Goal: Task Accomplishment & Management: Manage account settings

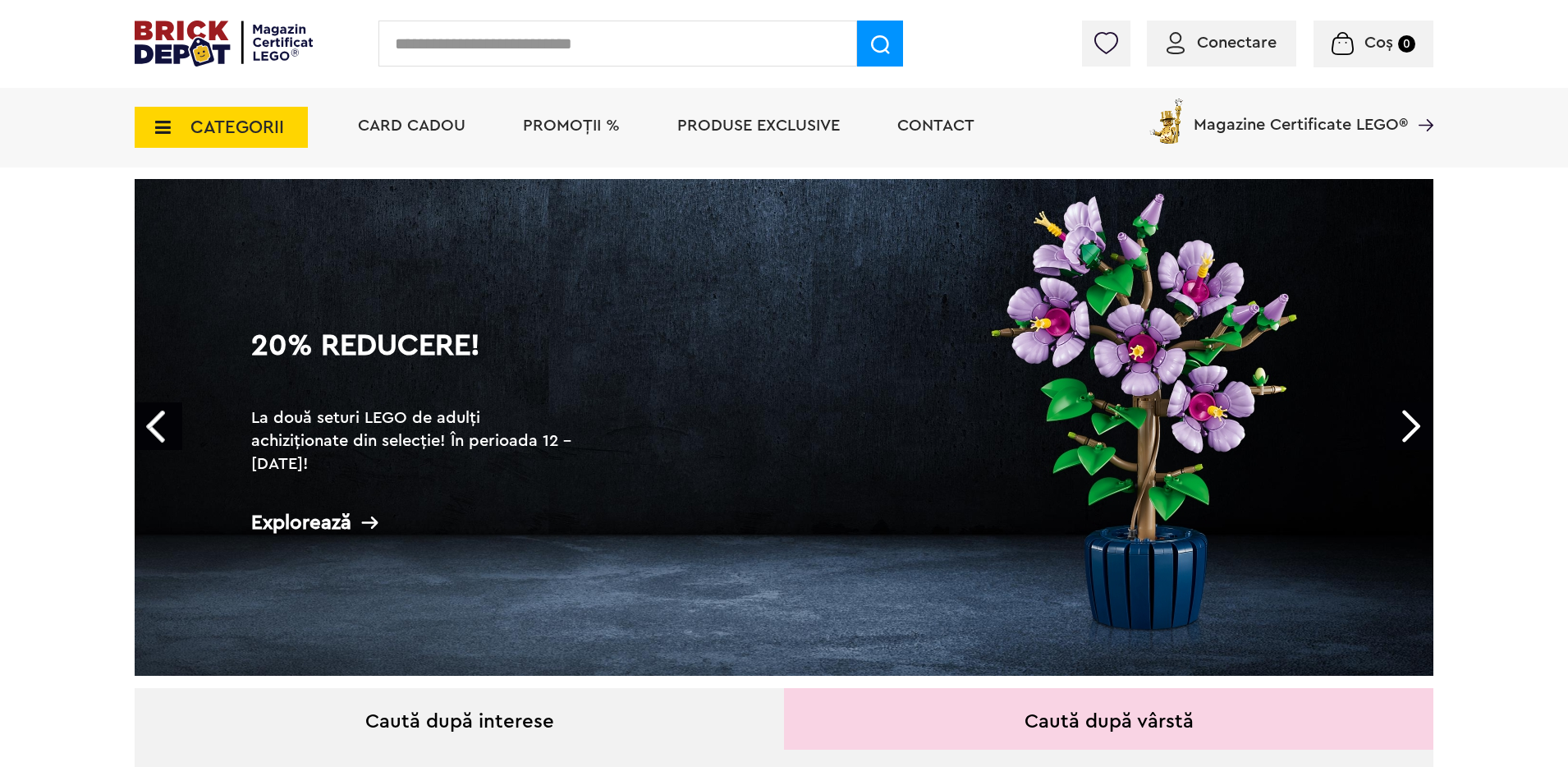
scroll to position [44, 0]
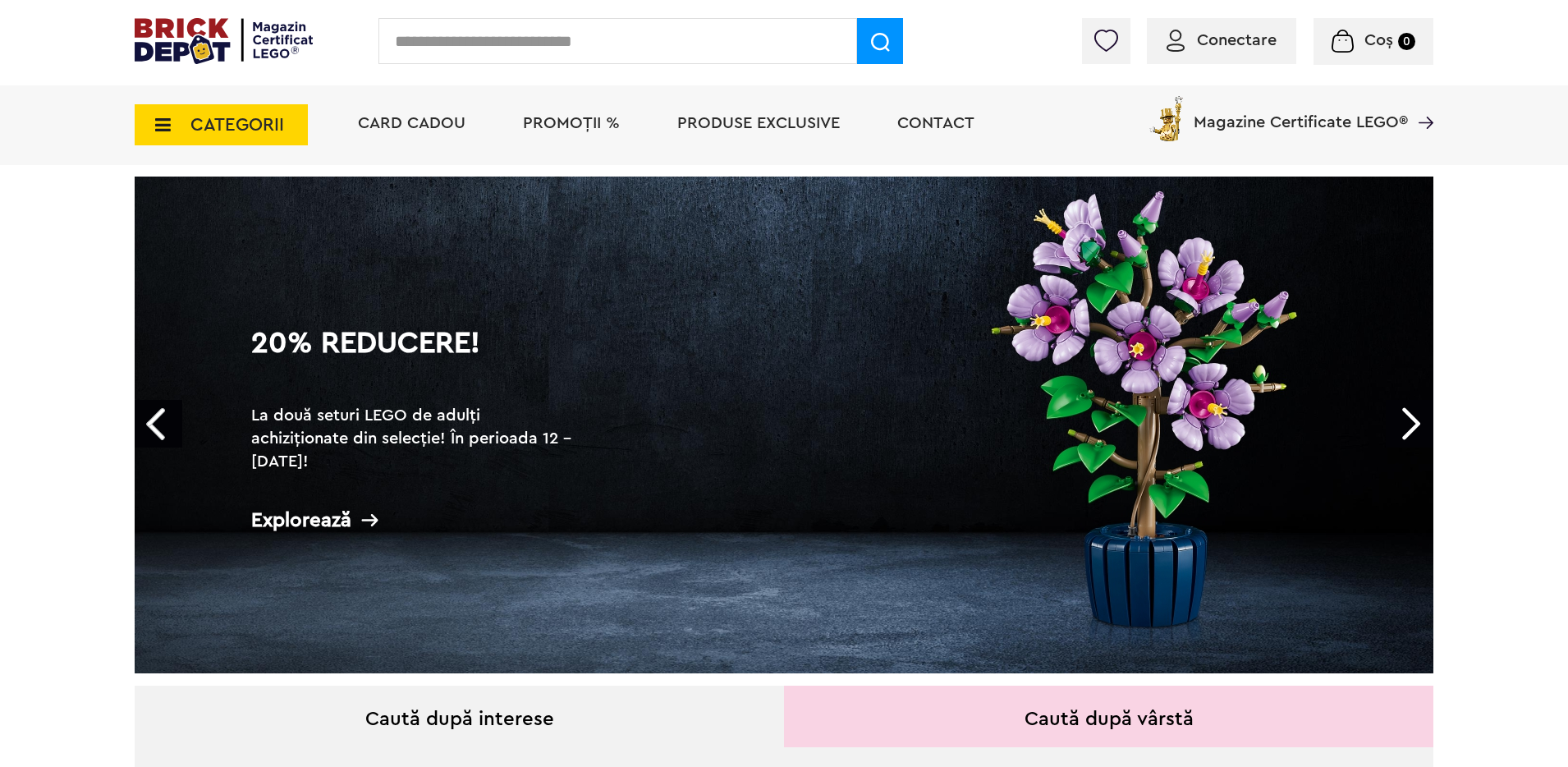
click at [1150, 381] on link "20% Reducere! La două seturi LEGO de adulți achiziționate din selecție! În peri…" at bounding box center [784, 424] width 1299 height 497
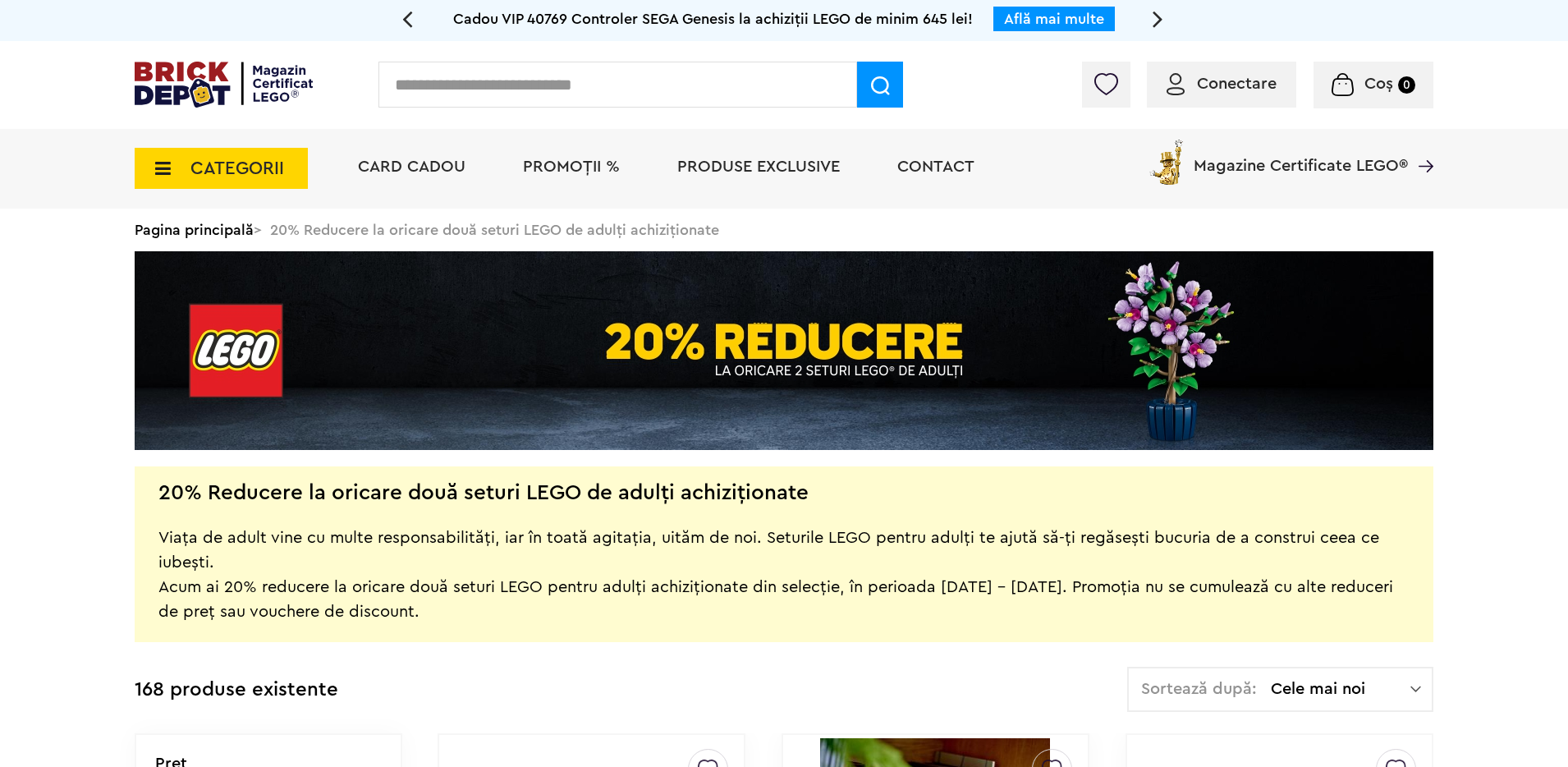
click at [209, 86] on img at bounding box center [223, 84] width 179 height 46
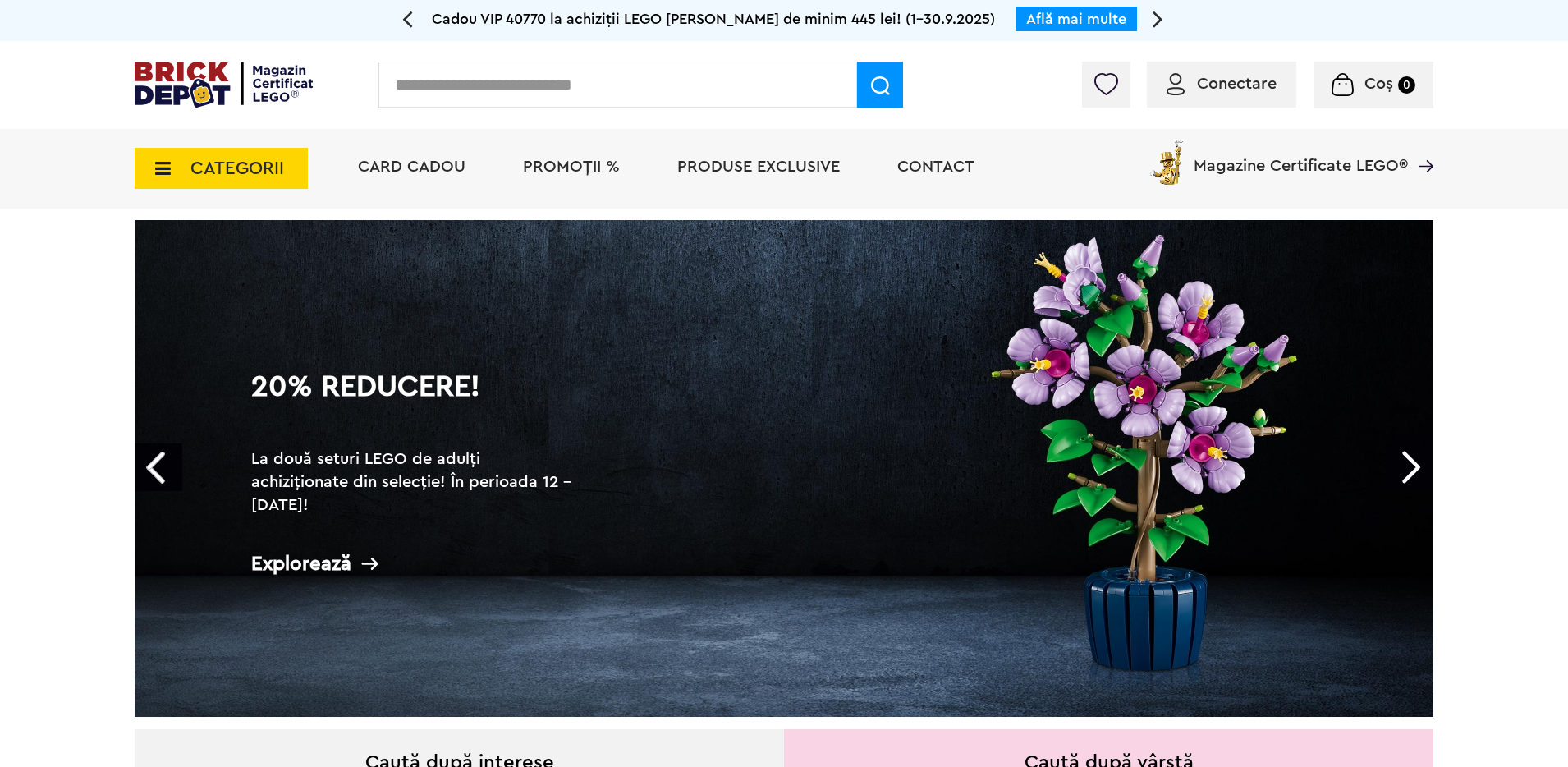
click at [1415, 474] on link "Next" at bounding box center [1409, 466] width 48 height 48
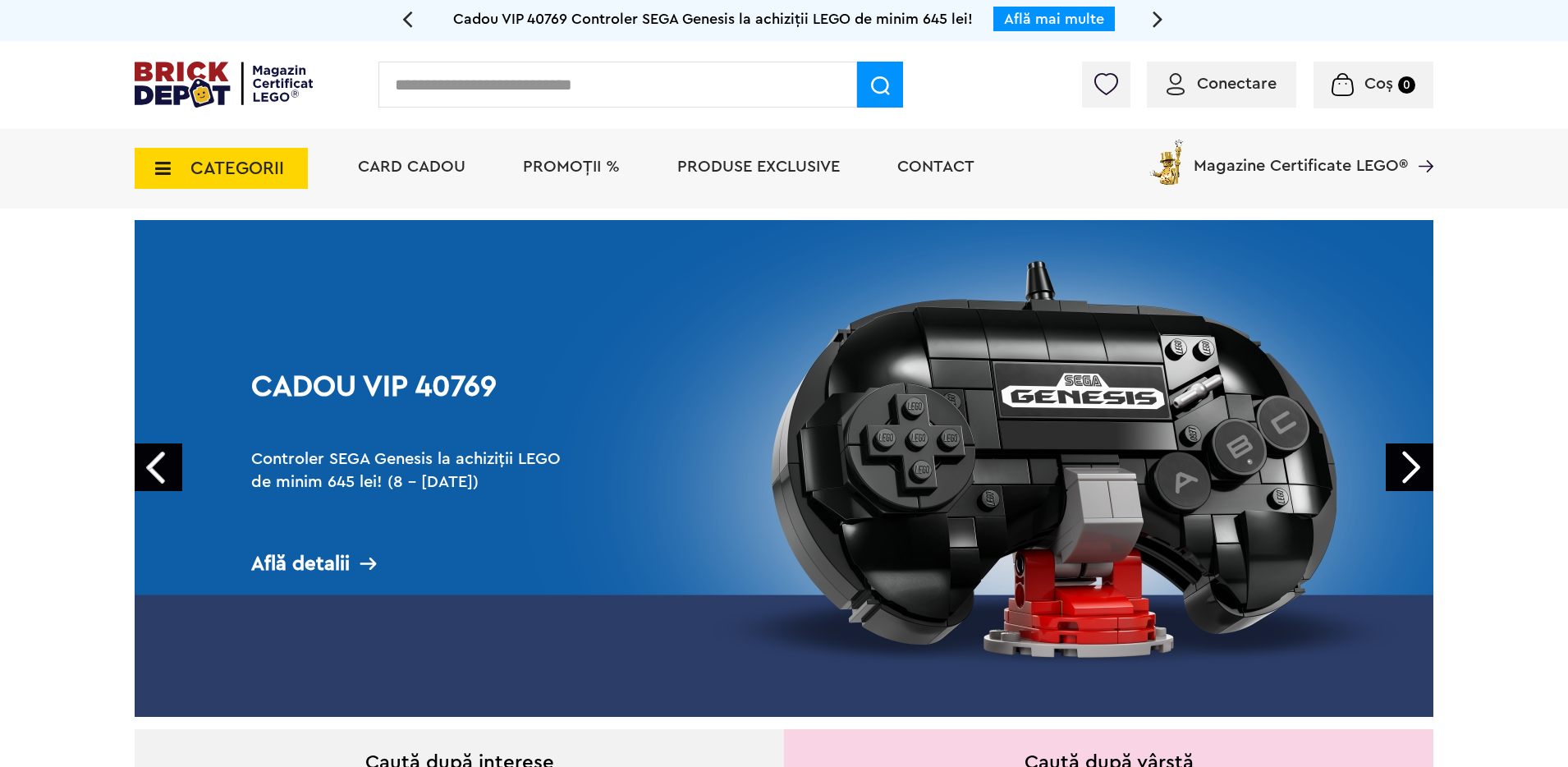
click at [1414, 476] on link "Next" at bounding box center [1409, 466] width 48 height 48
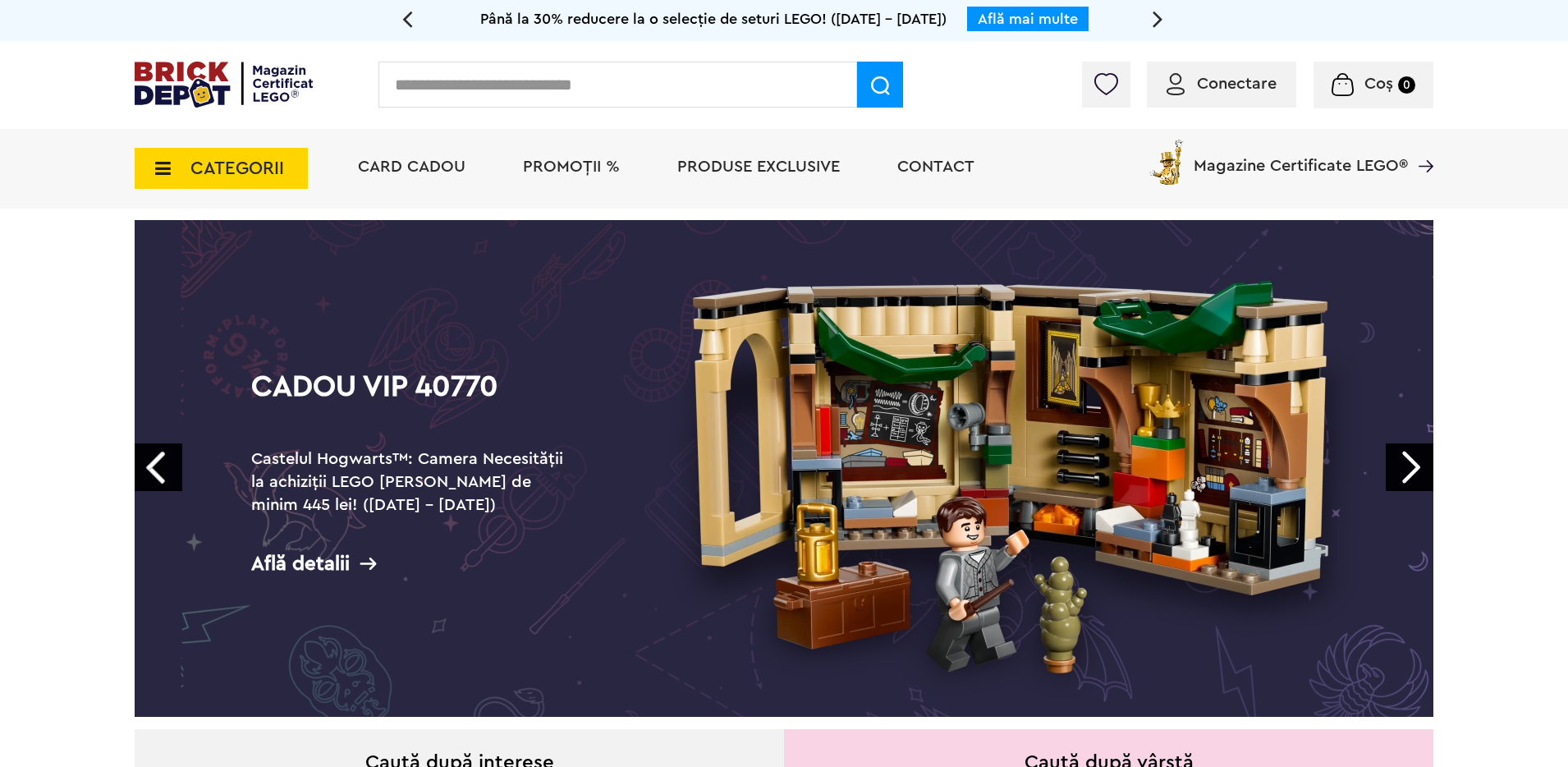
click at [1412, 472] on link "Next" at bounding box center [1409, 466] width 48 height 48
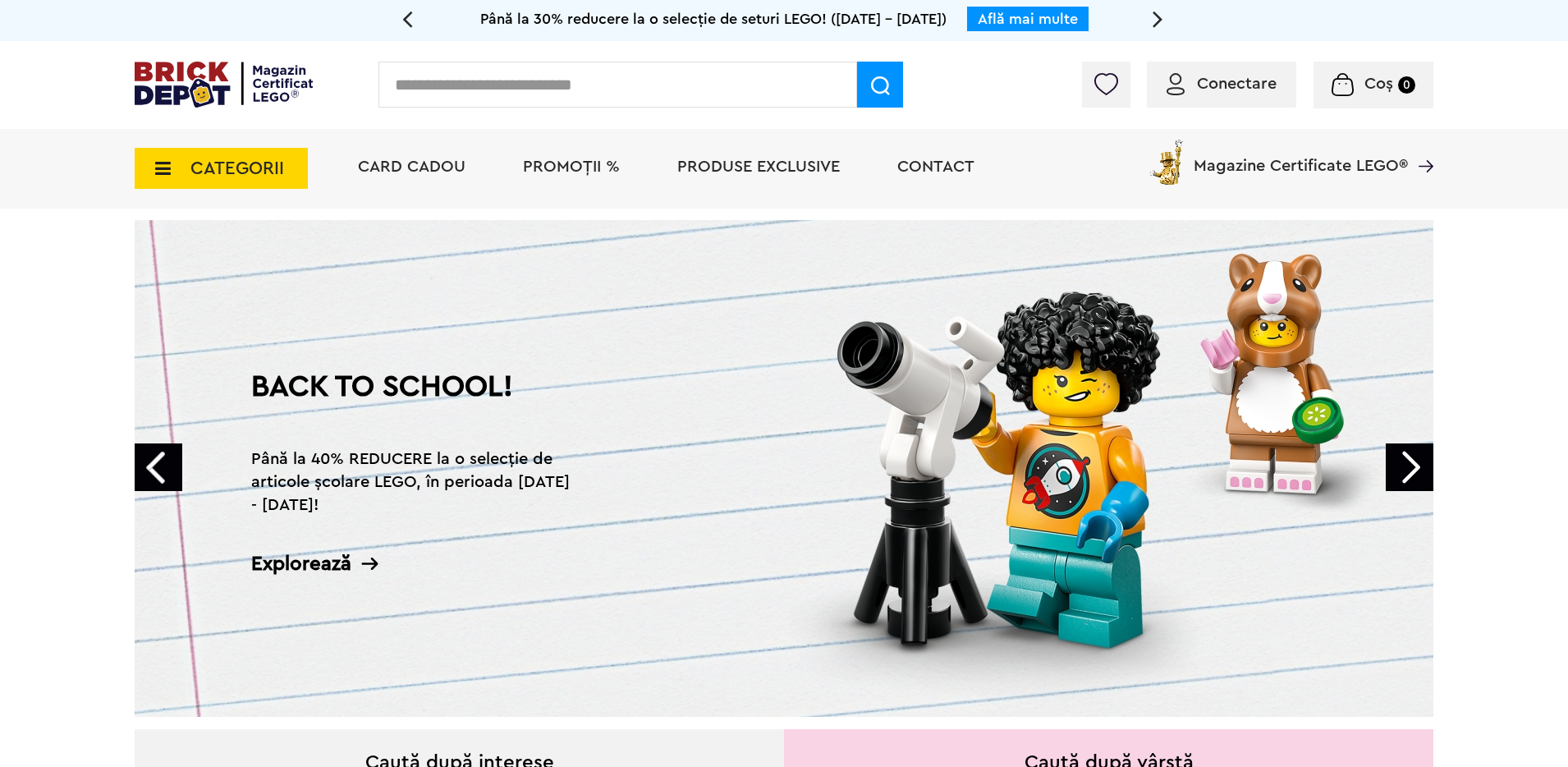
click at [1410, 472] on link "Next" at bounding box center [1409, 466] width 48 height 48
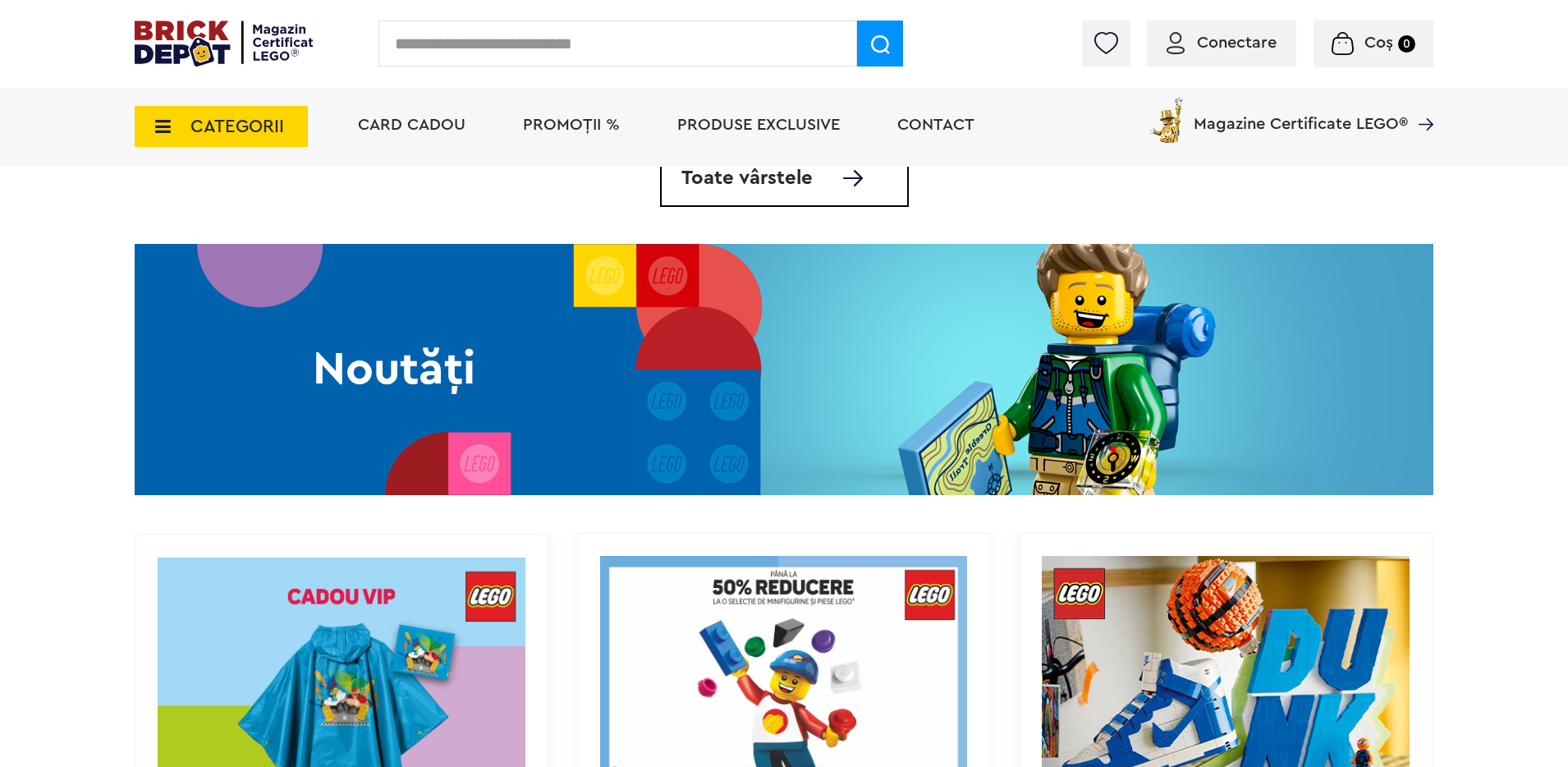
scroll to position [1575, 0]
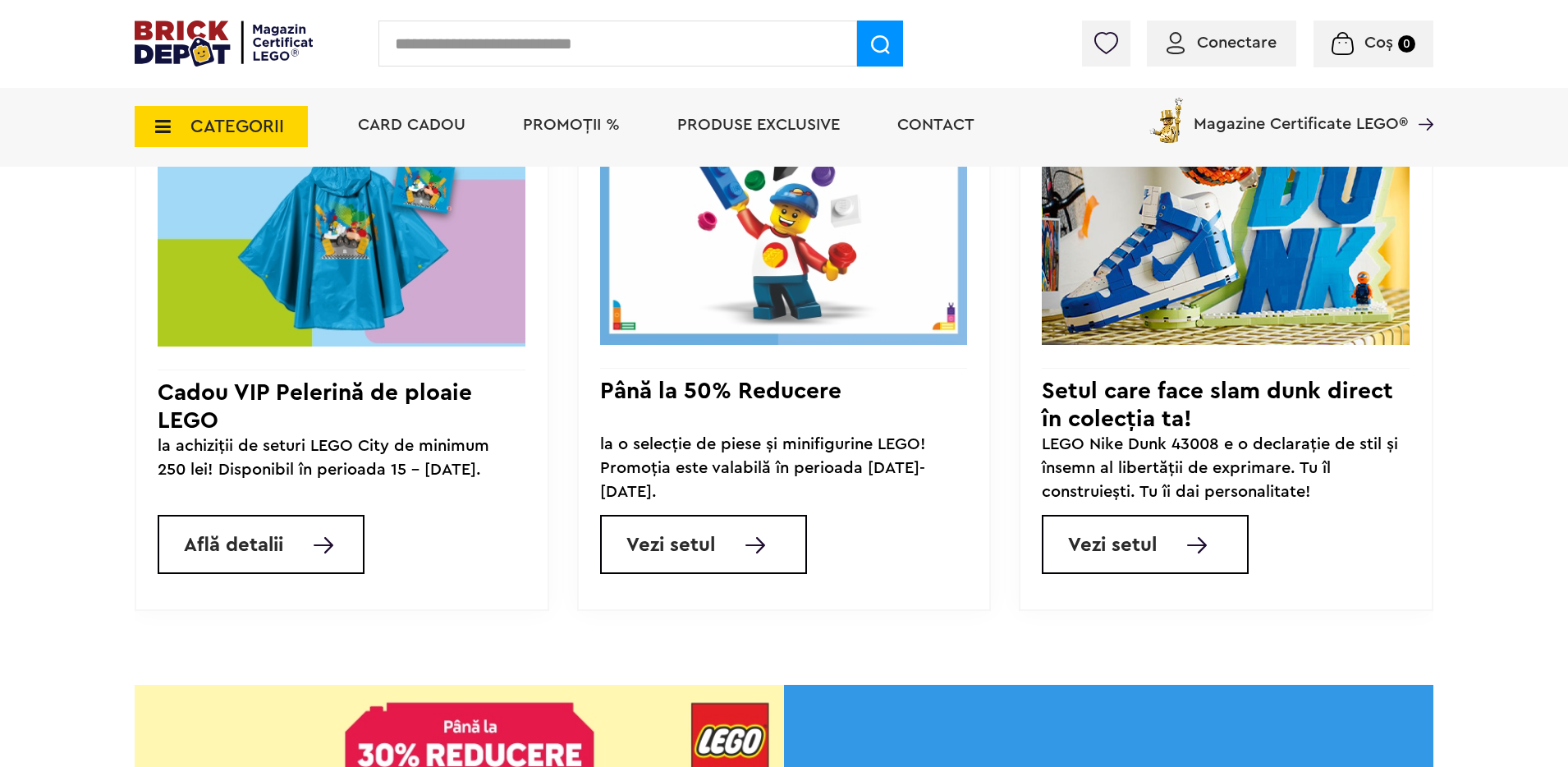
click at [802, 499] on div "la o selecție de piese și minifigurine LEGO! Promoția este valabilă în perioada…" at bounding box center [784, 467] width 368 height 71
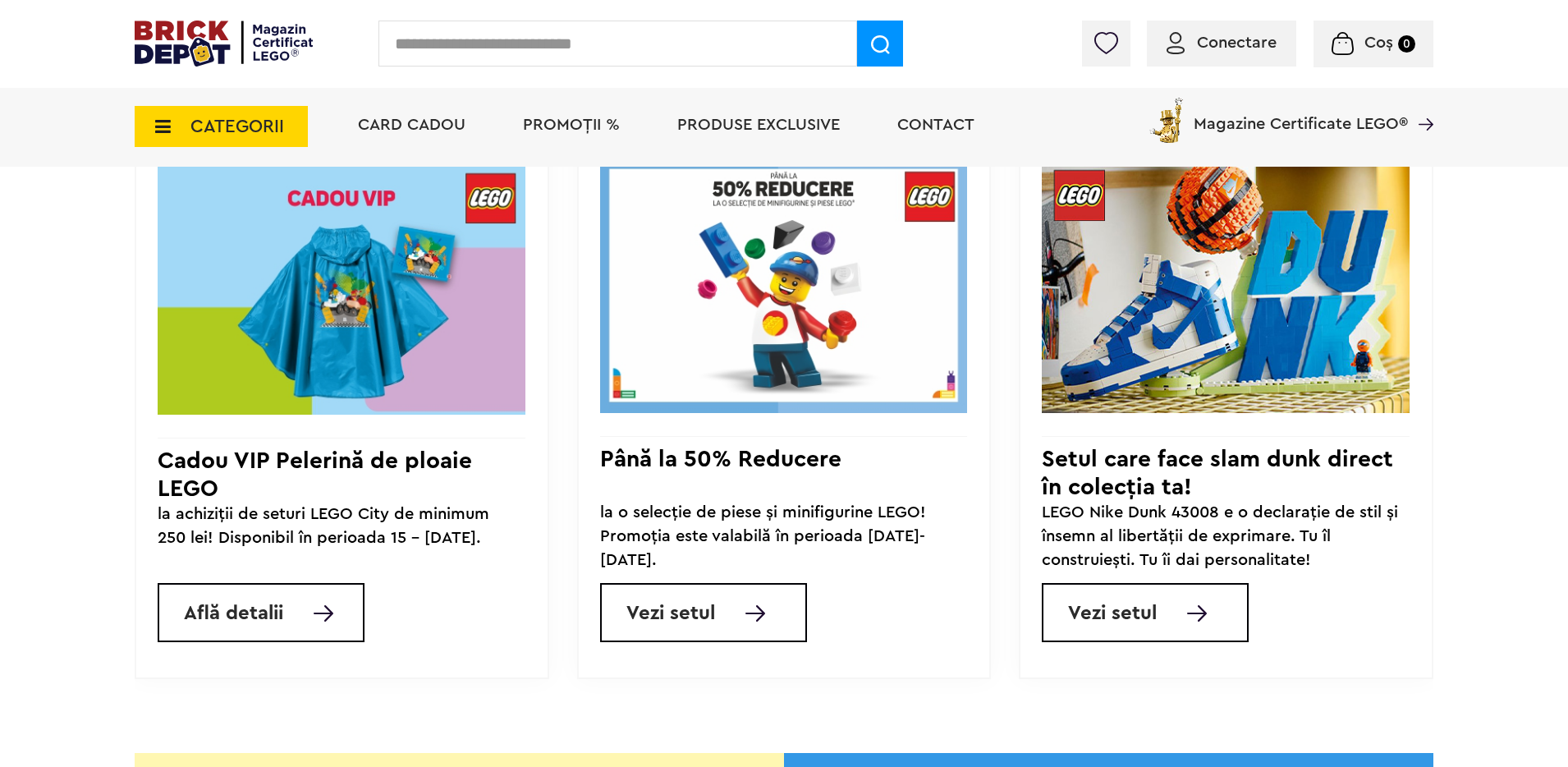
scroll to position [1502, 0]
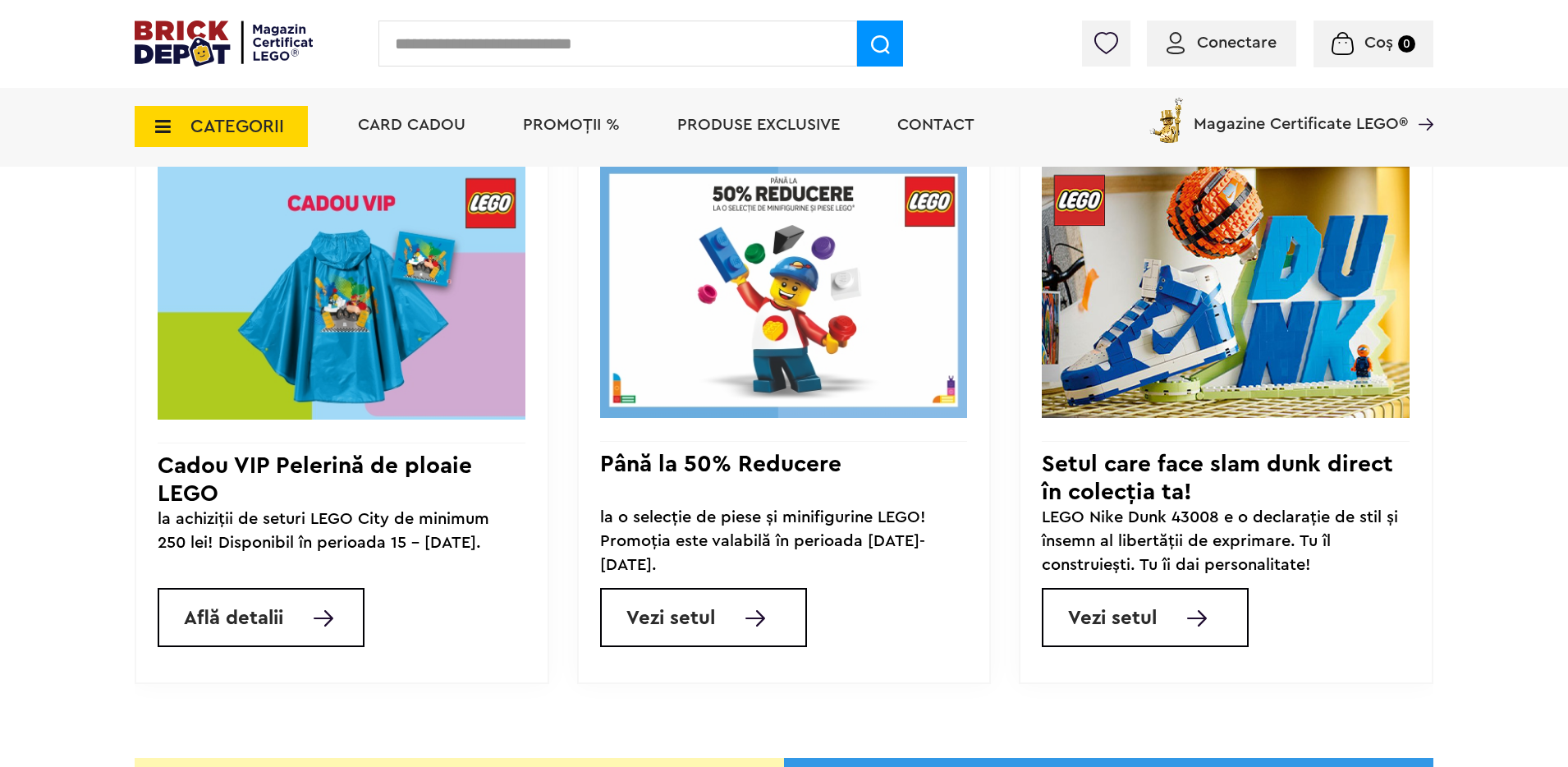
click at [780, 620] on link "Vezi setul" at bounding box center [704, 617] width 207 height 60
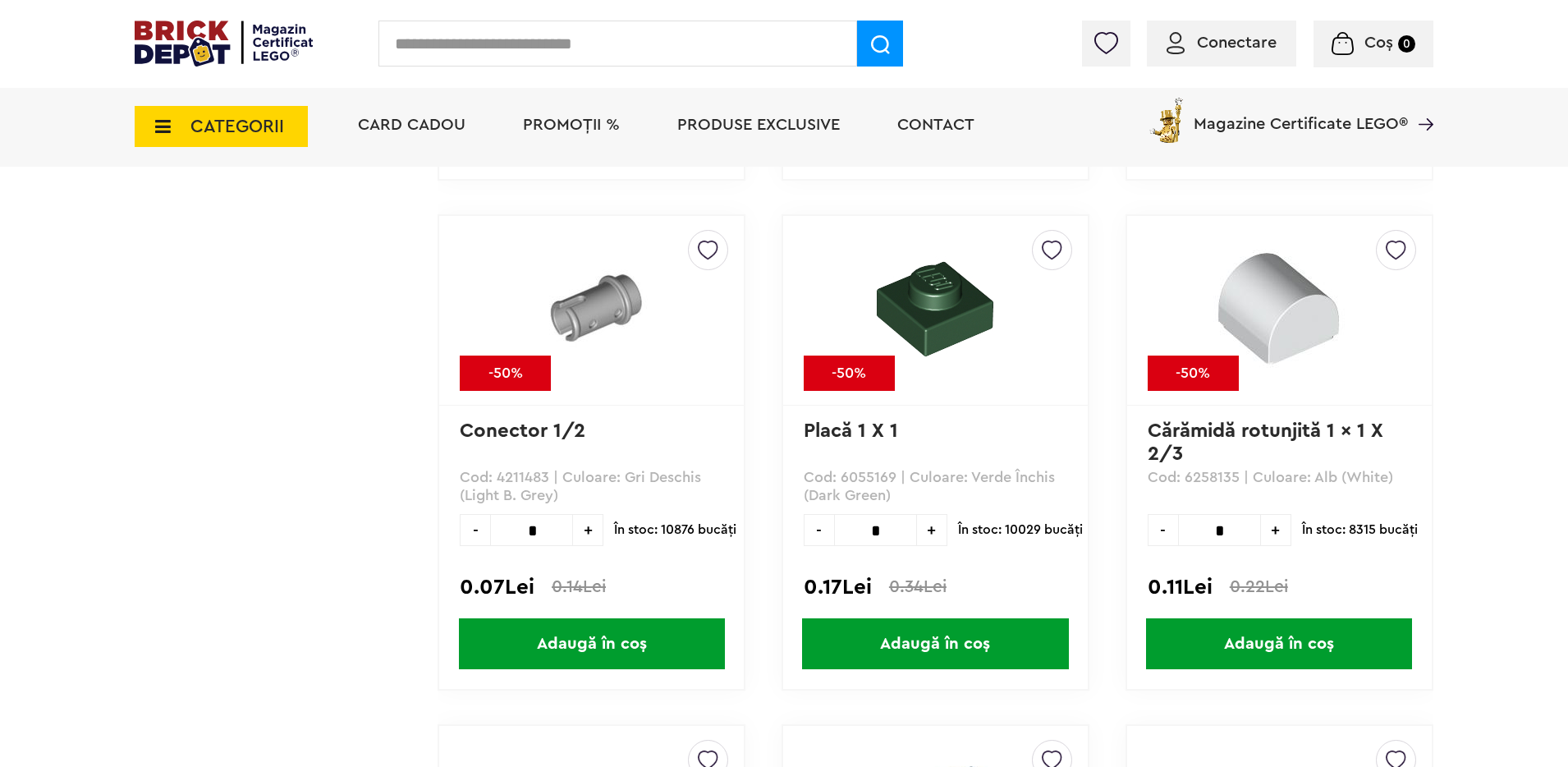
scroll to position [2255, 0]
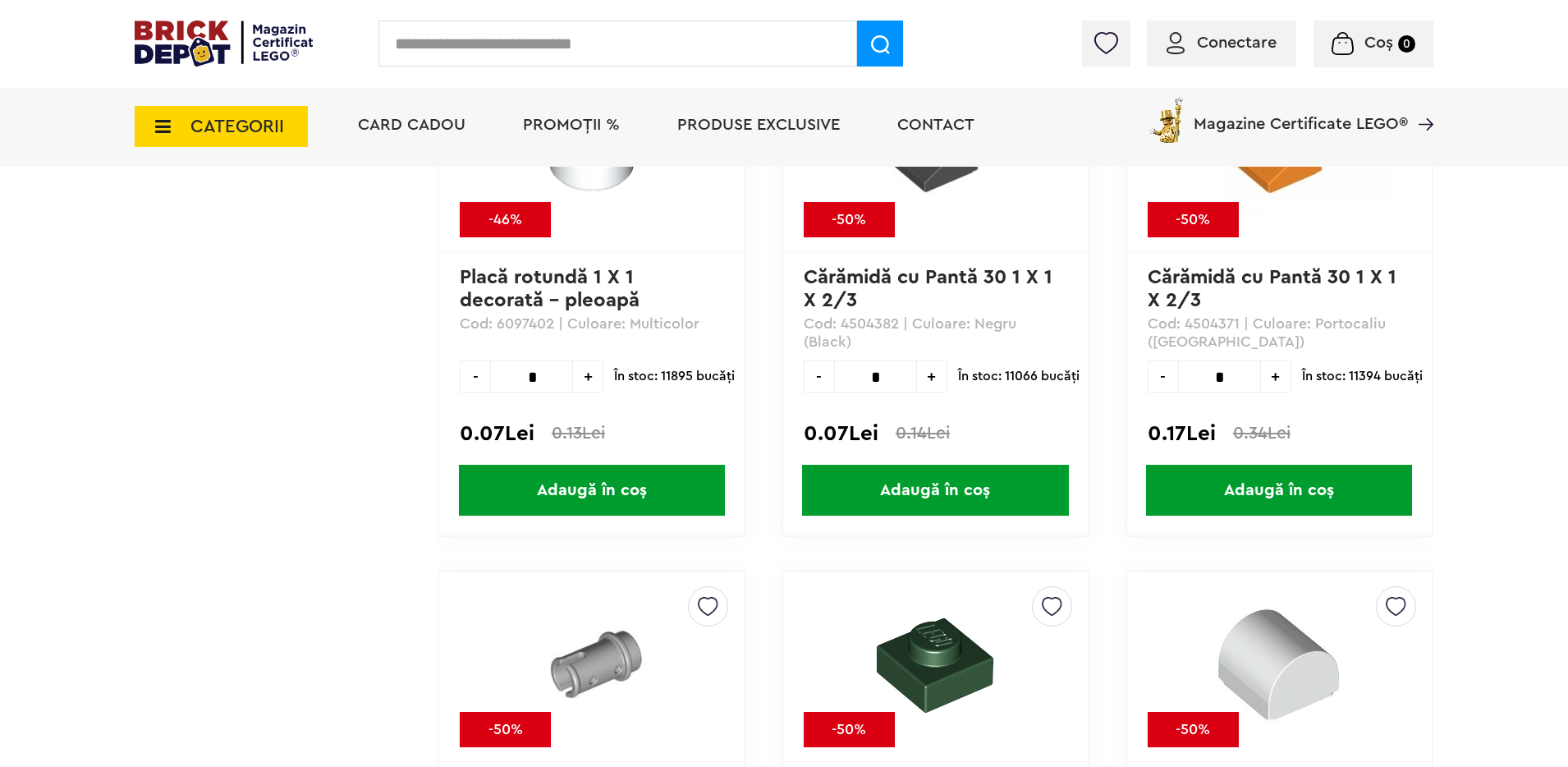
click at [295, 29] on img at bounding box center [223, 43] width 179 height 46
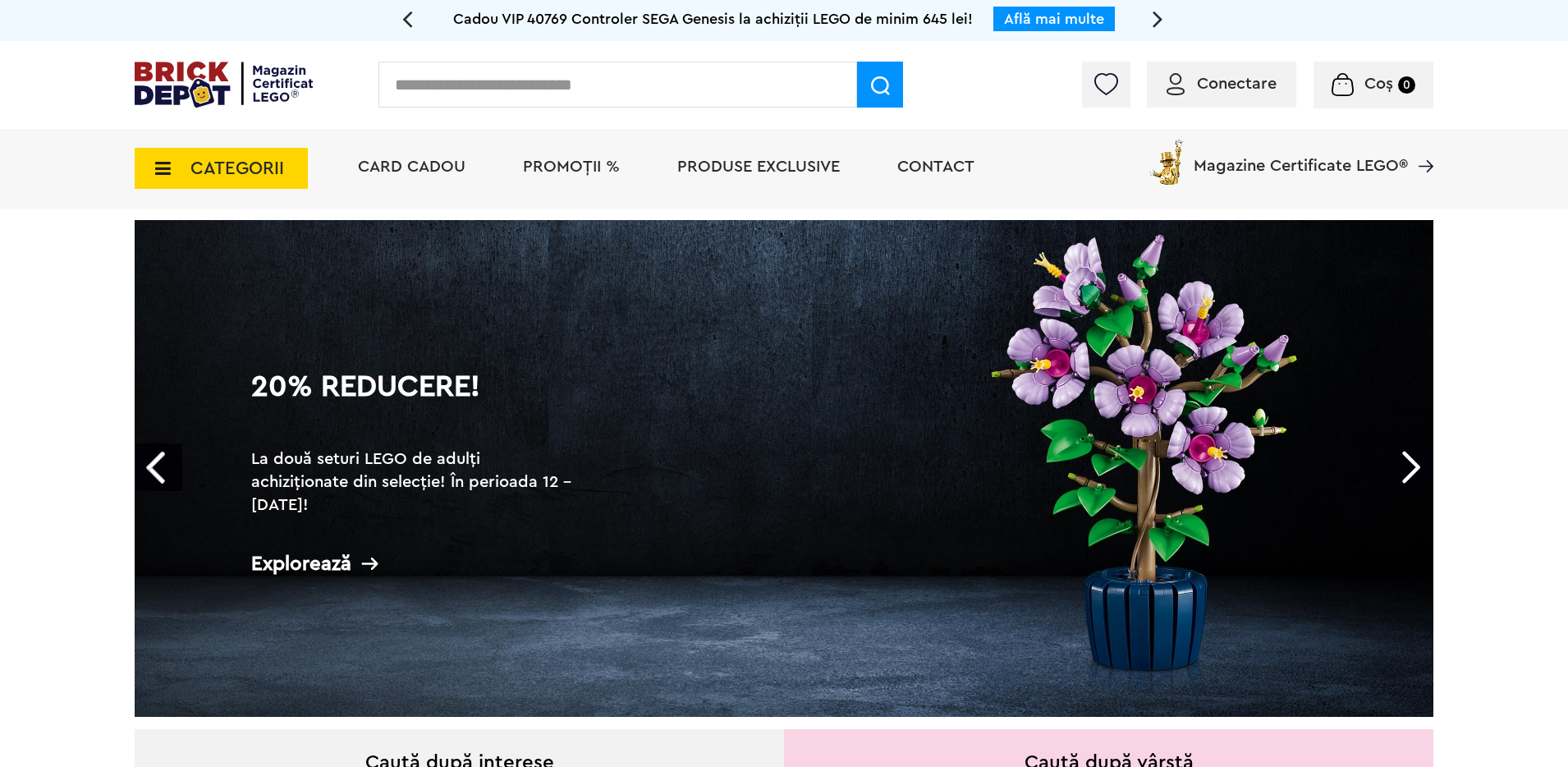
click at [559, 174] on span "PROMOȚII %" at bounding box center [571, 166] width 97 height 17
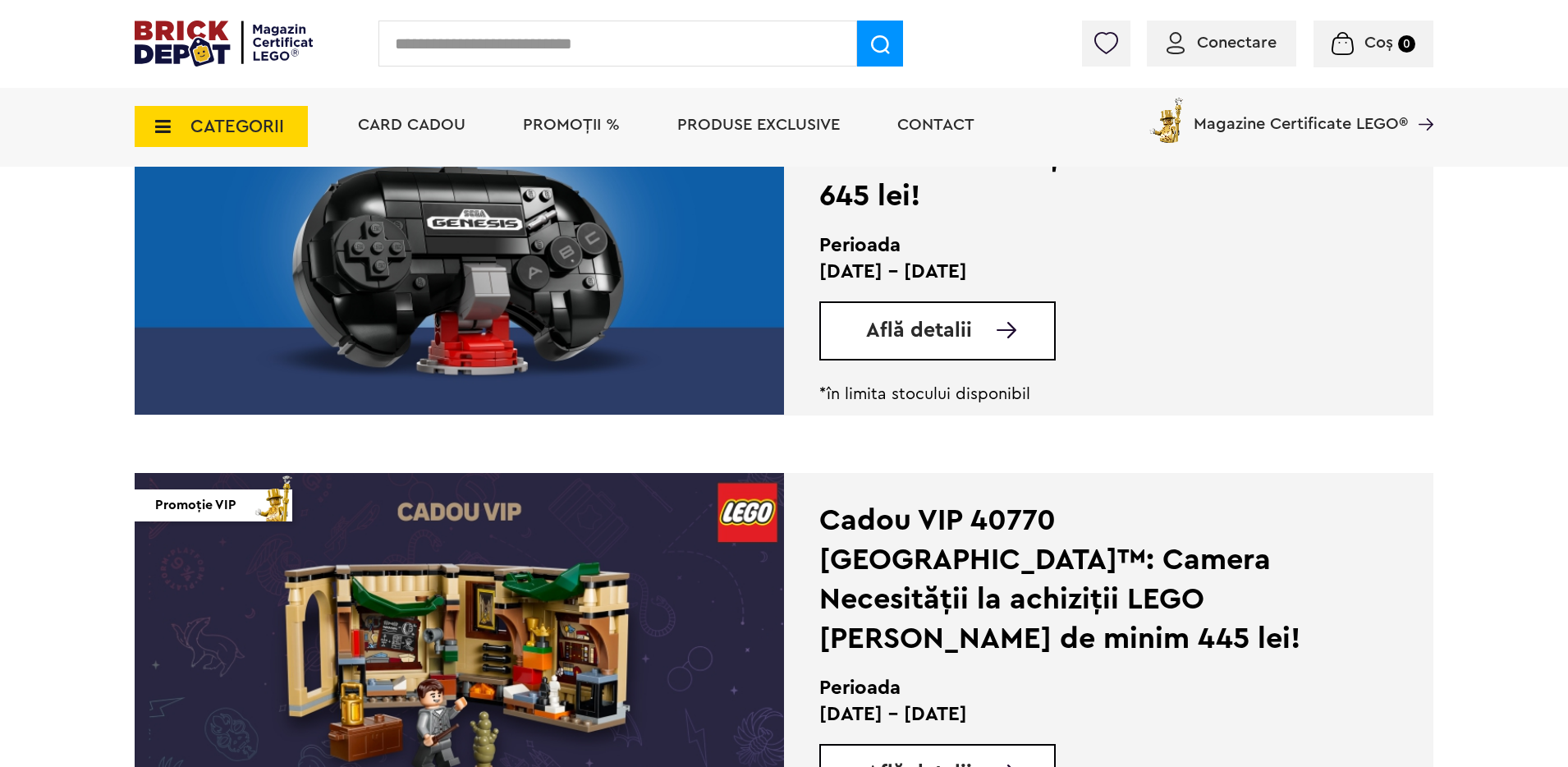
scroll to position [1698, 0]
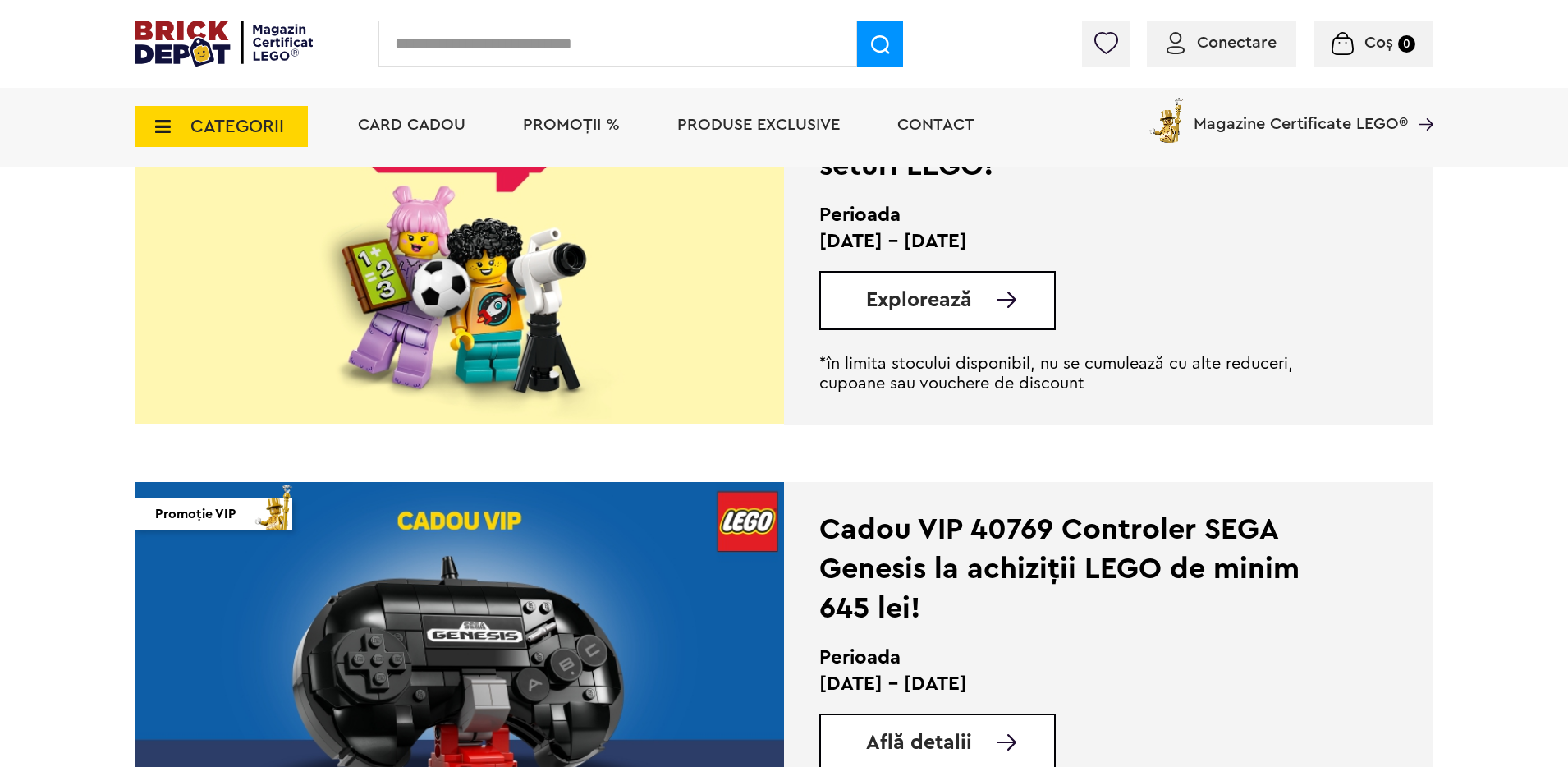
click at [1262, 43] on span "Conectare" at bounding box center [1236, 42] width 80 height 17
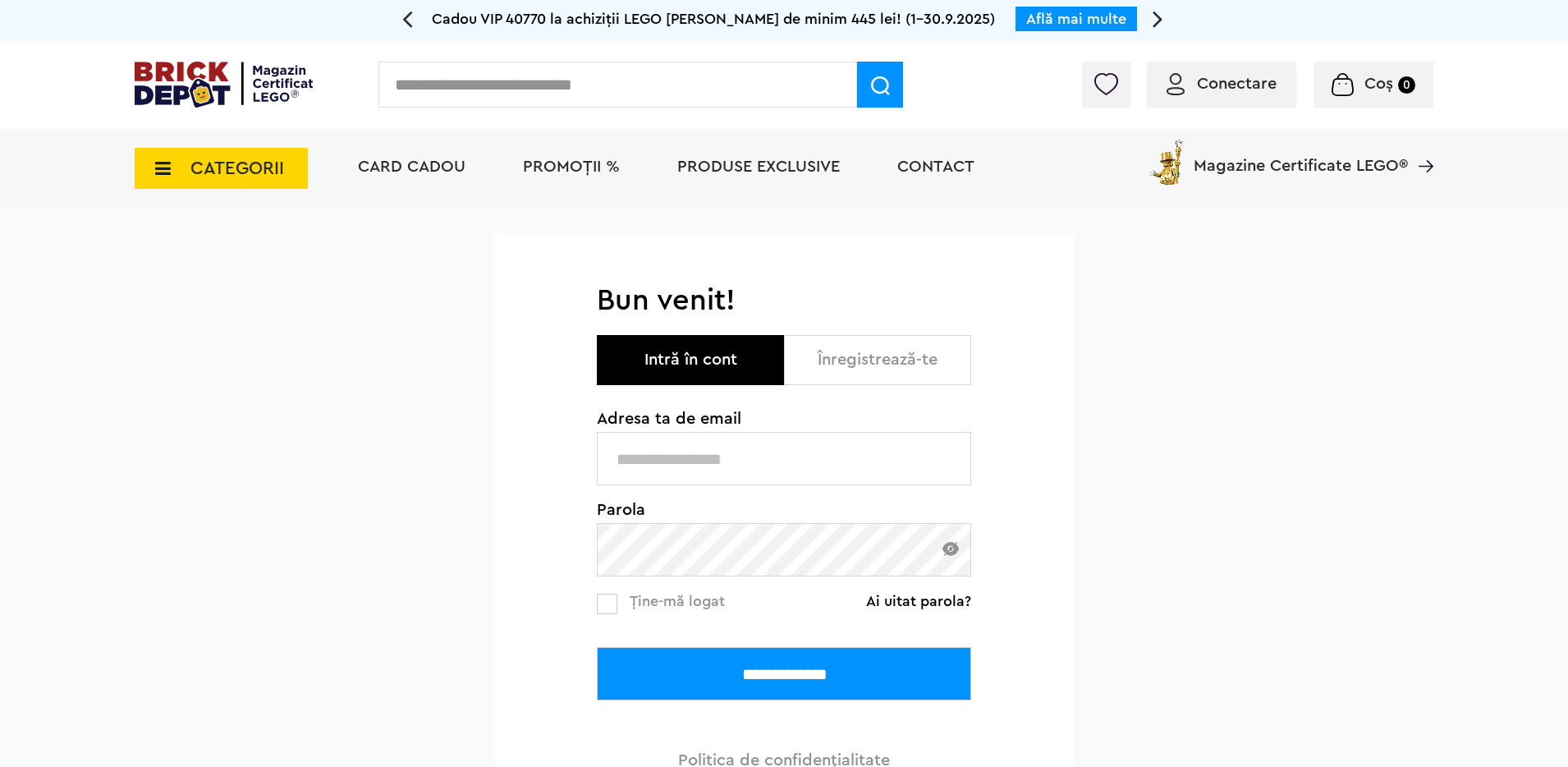
type input "**********"
click at [736, 711] on div "**********" at bounding box center [784, 589] width 375 height 358
click at [737, 679] on input "**********" at bounding box center [784, 673] width 375 height 54
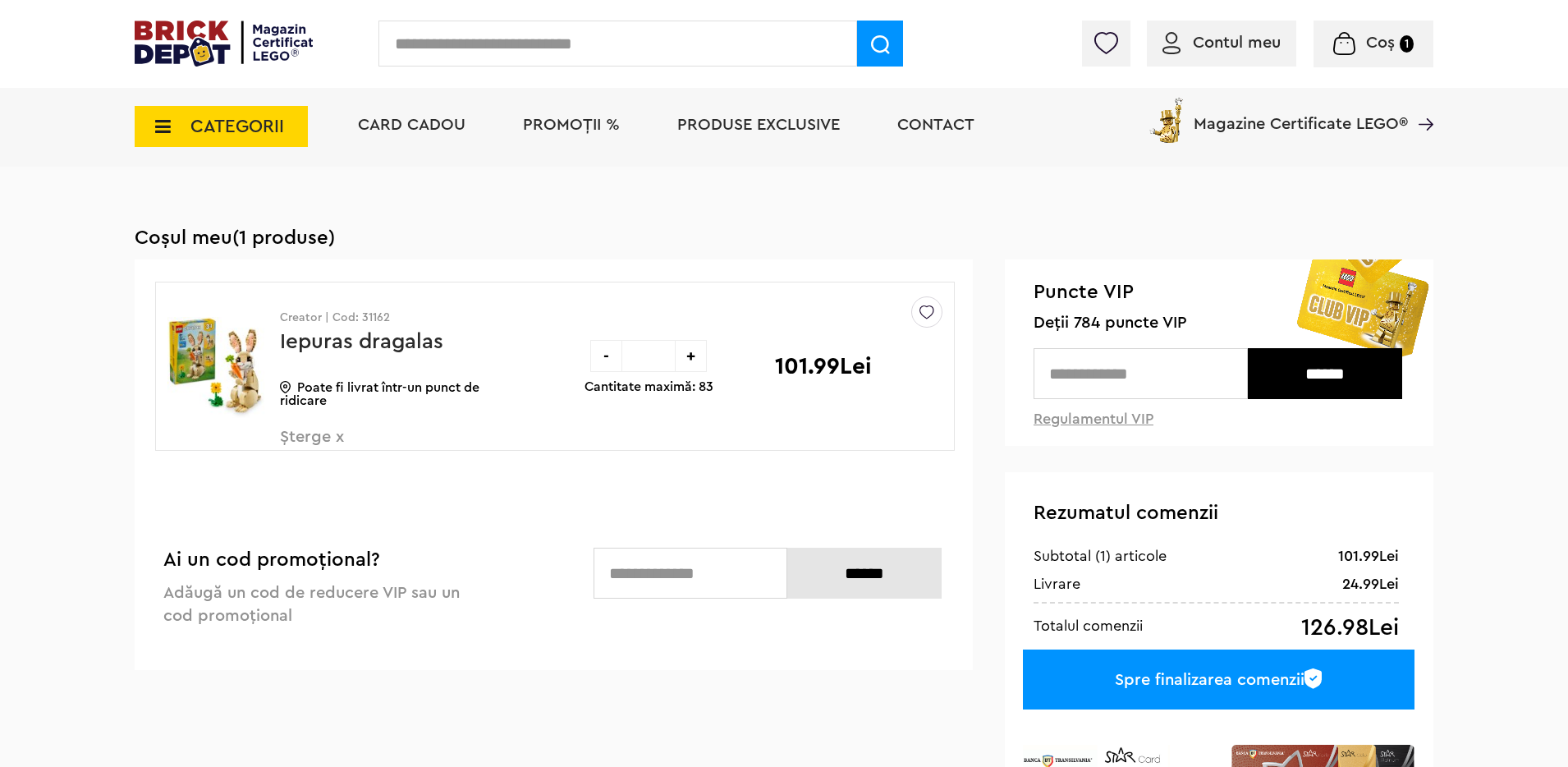
scroll to position [98, 0]
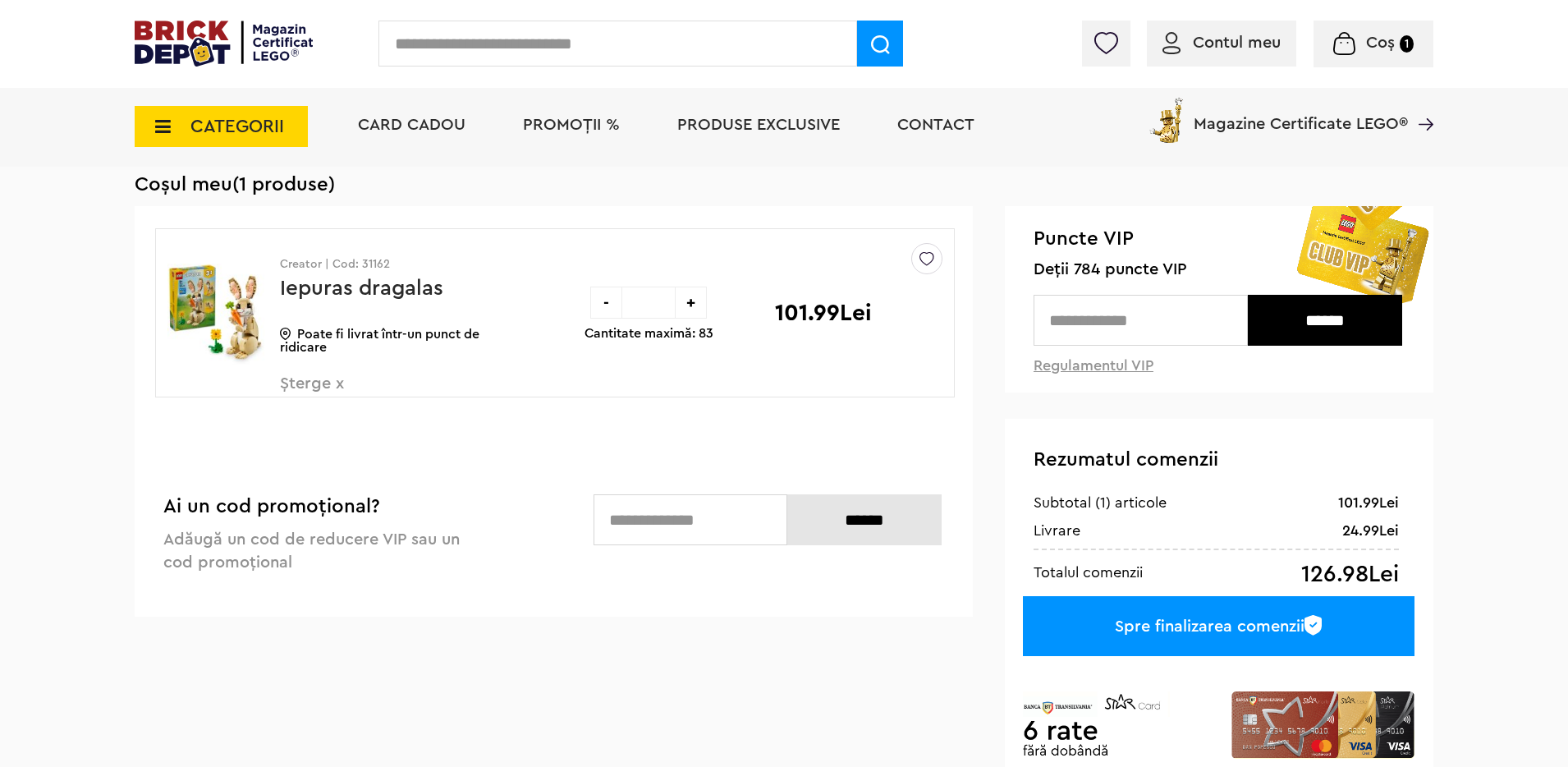
click at [597, 311] on div "-" at bounding box center [606, 303] width 32 height 32
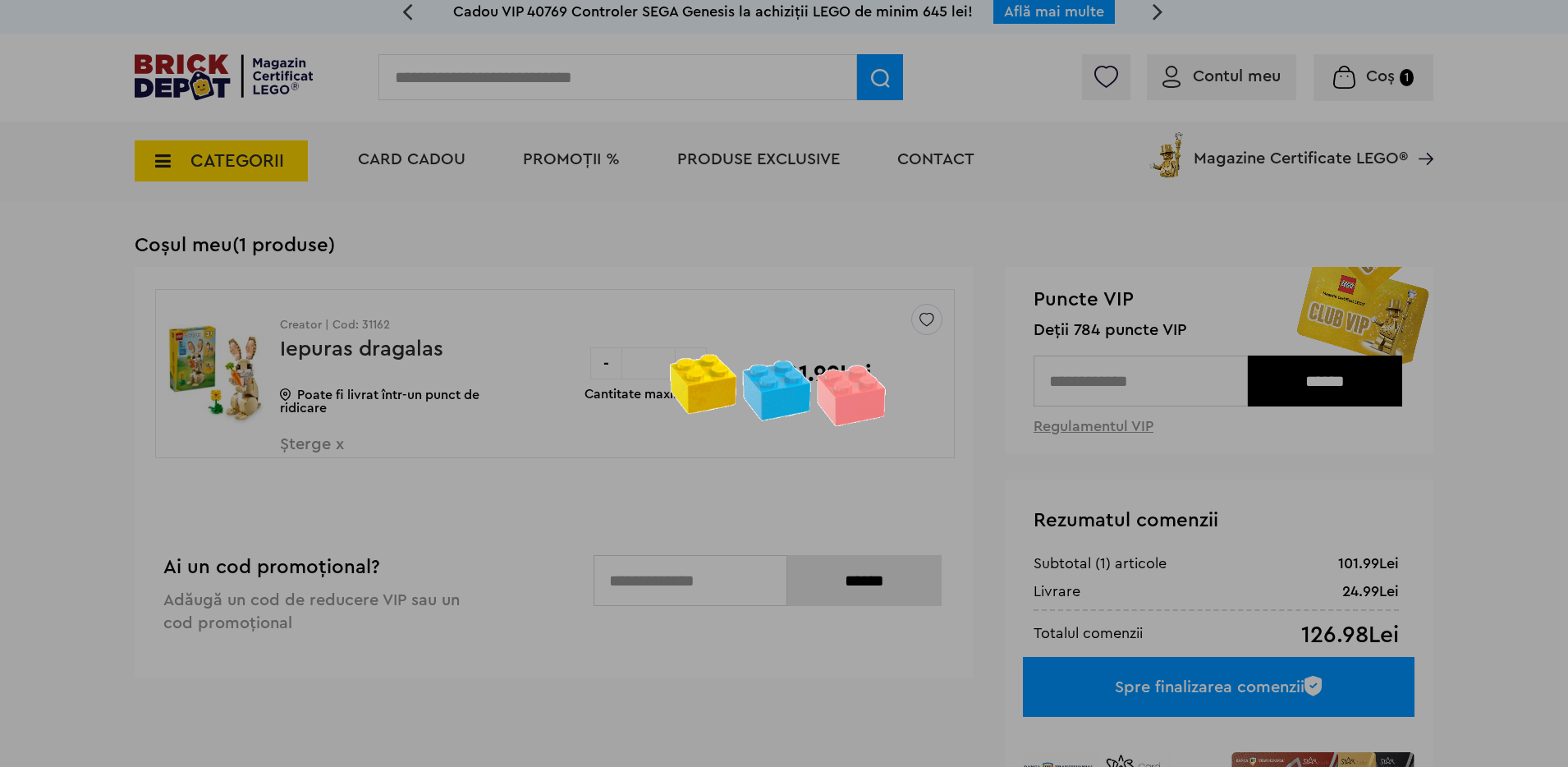
scroll to position [0, 0]
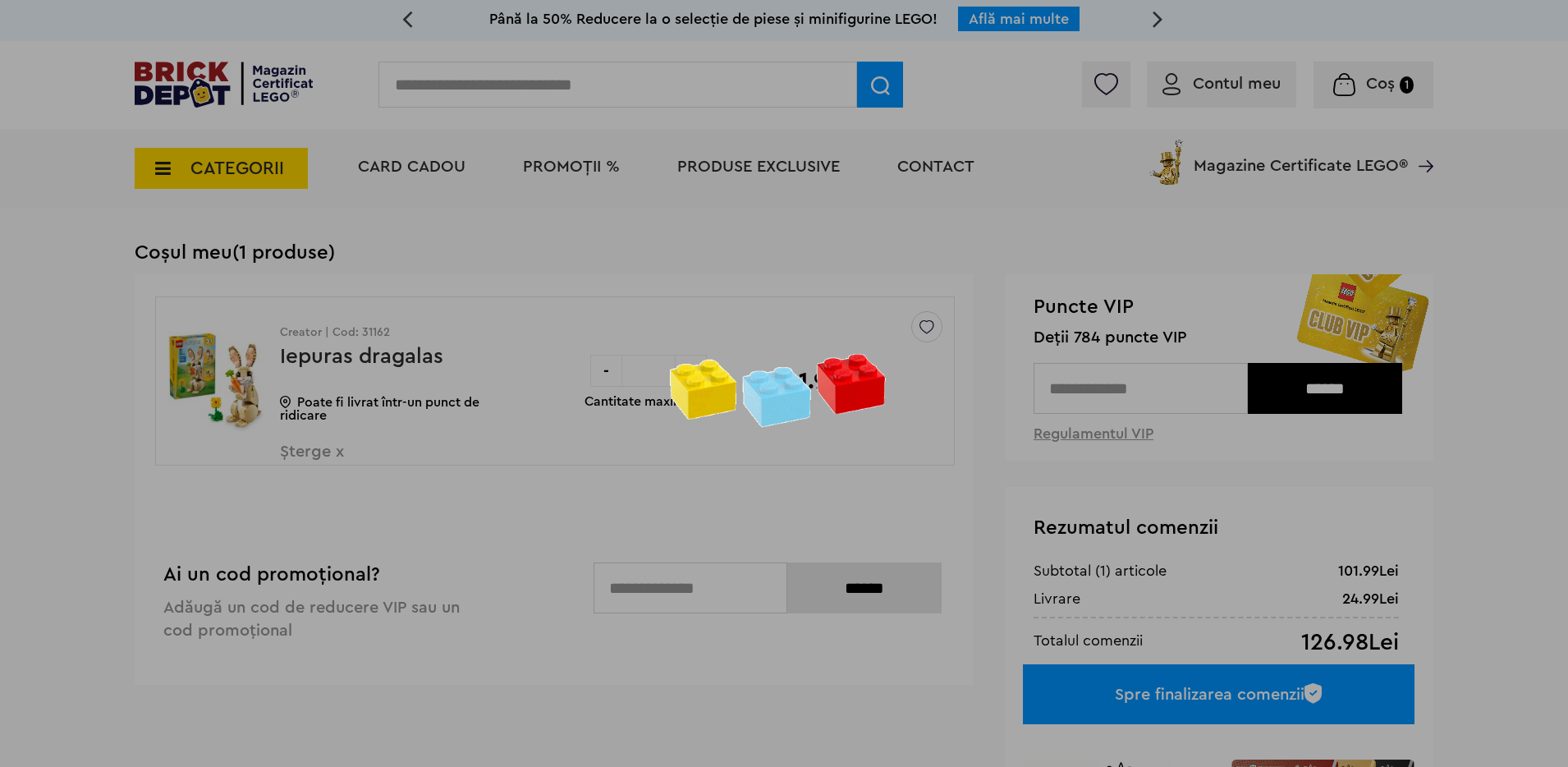
click at [462, 463] on div at bounding box center [784, 384] width 1568 height 767
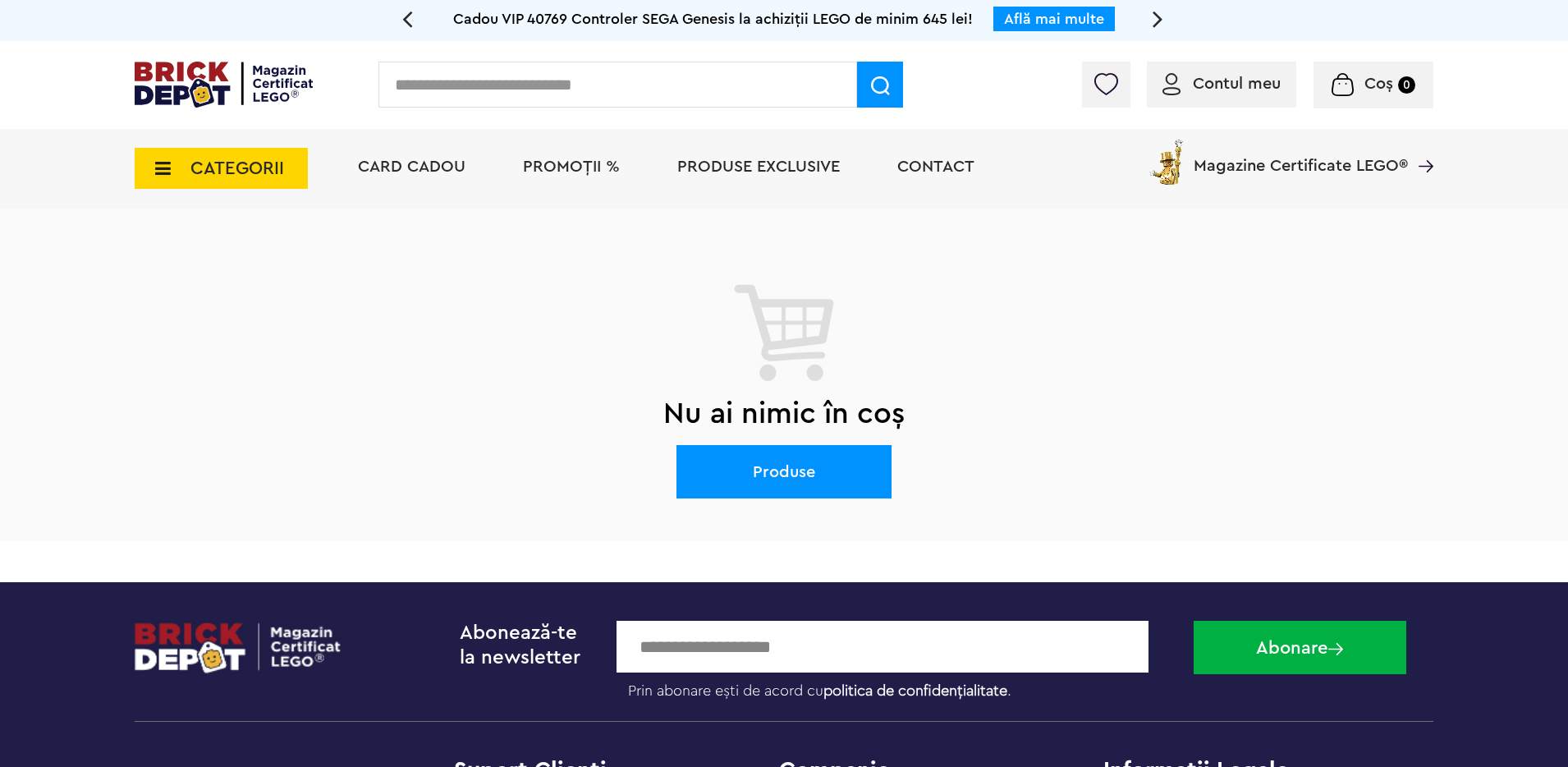
click at [1346, 96] on div "Coș 0" at bounding box center [1373, 85] width 120 height 47
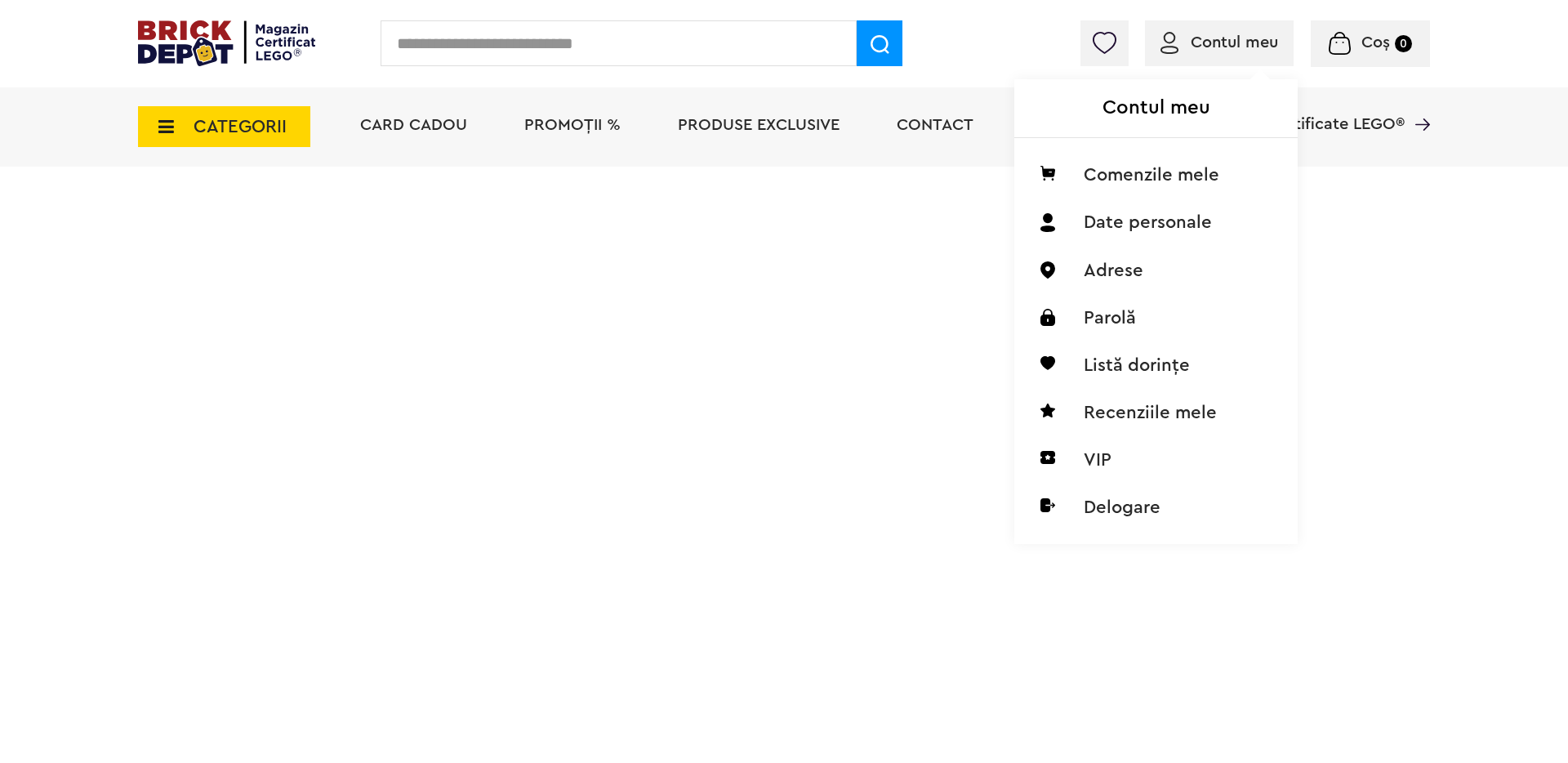
click at [1238, 45] on span "Contul meu" at bounding box center [1234, 42] width 87 height 17
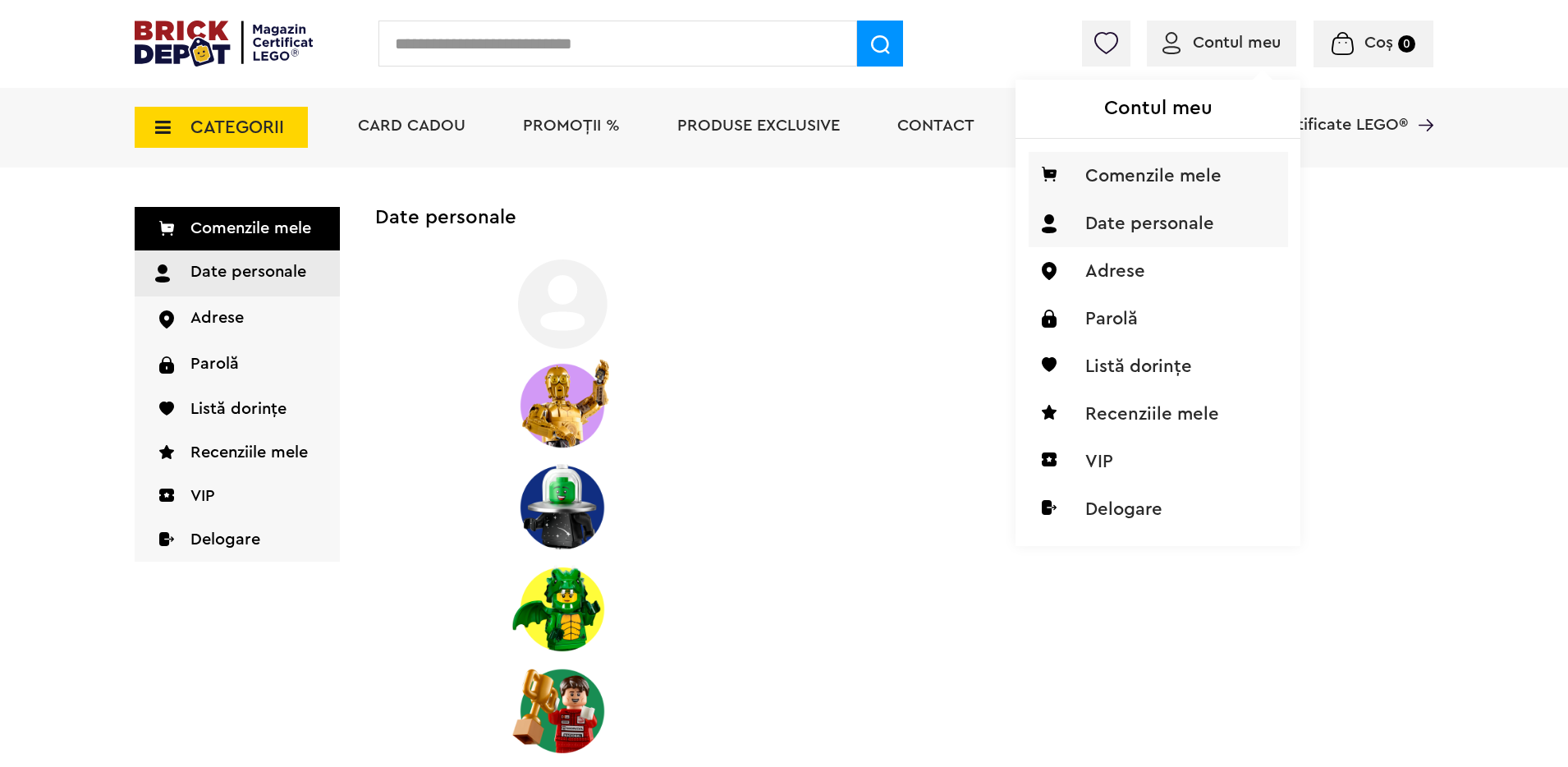
click at [1144, 173] on li "Comenzile mele" at bounding box center [1158, 176] width 260 height 48
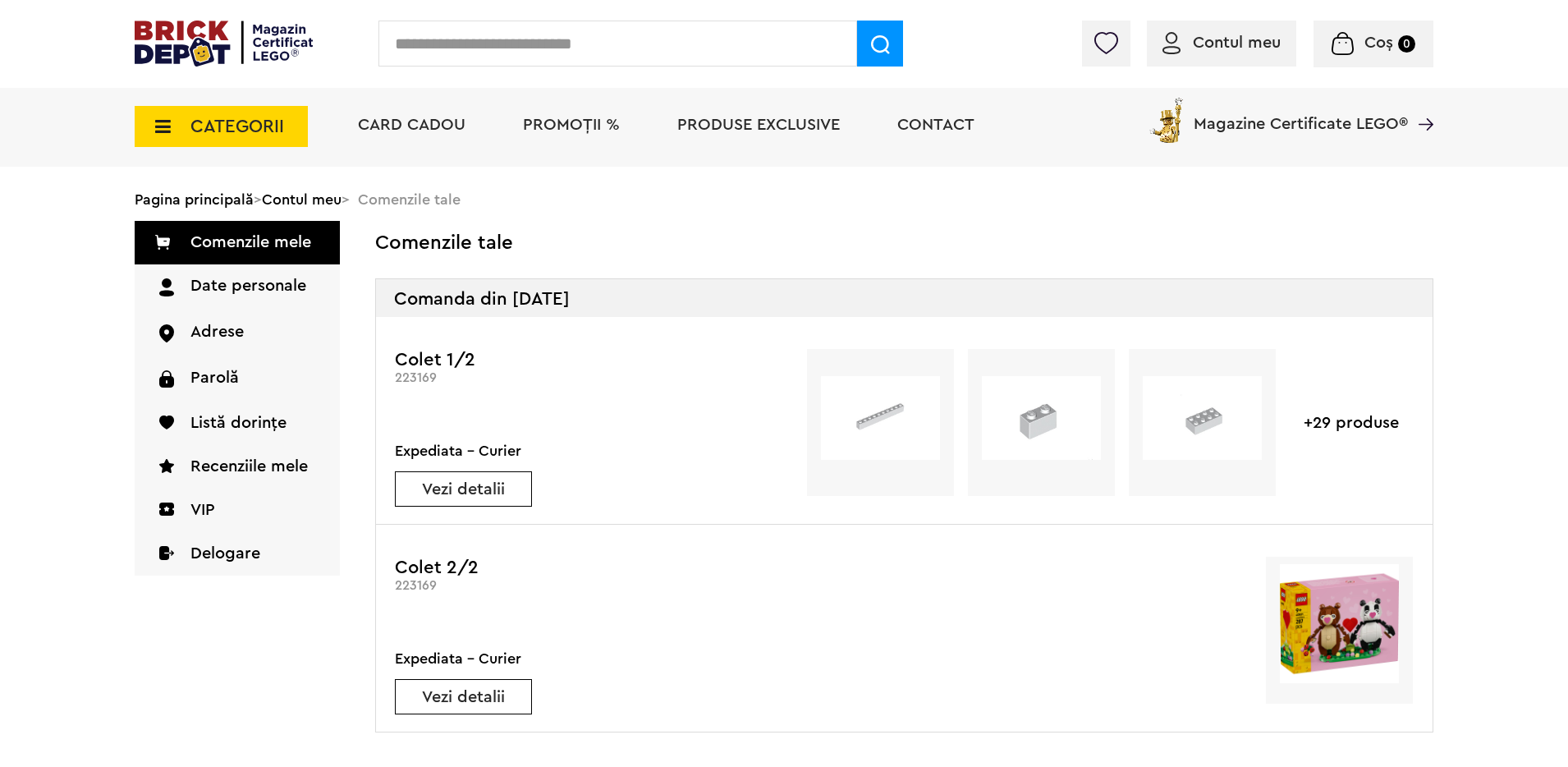
scroll to position [80, 0]
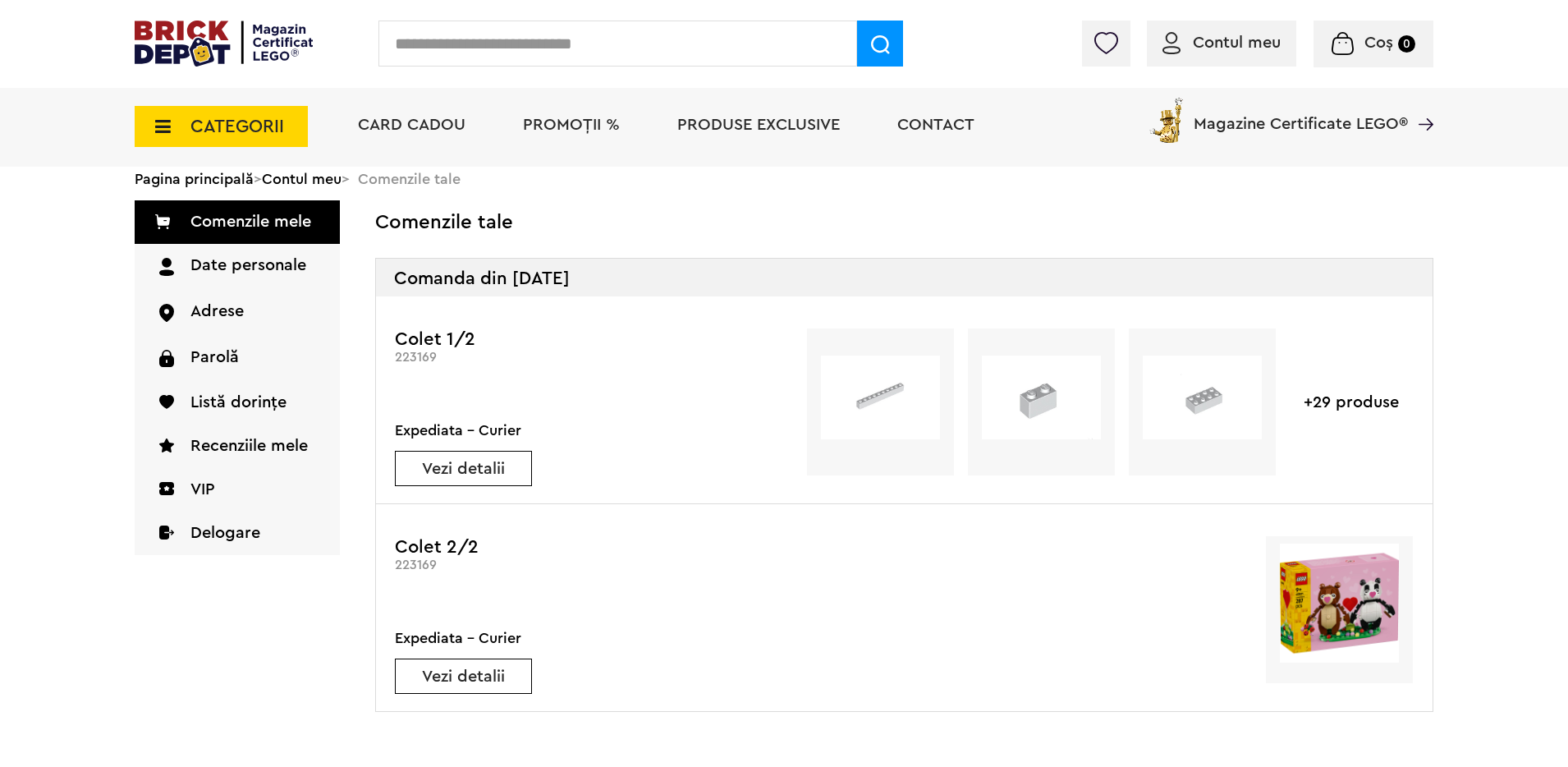
click at [495, 461] on link "Vezi detalii" at bounding box center [462, 468] width 136 height 17
